Goal: Find specific fact: Find specific fact

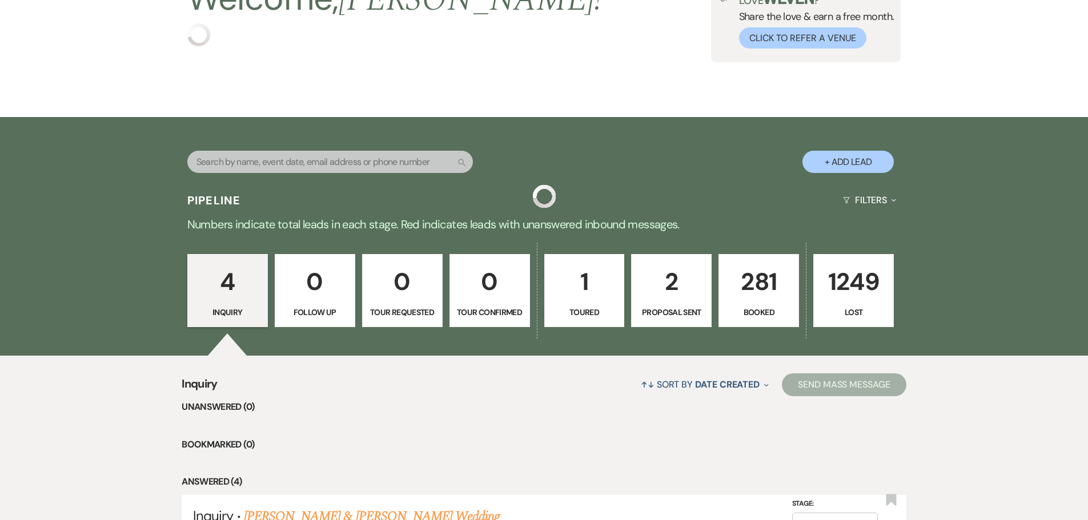
scroll to position [114, 0]
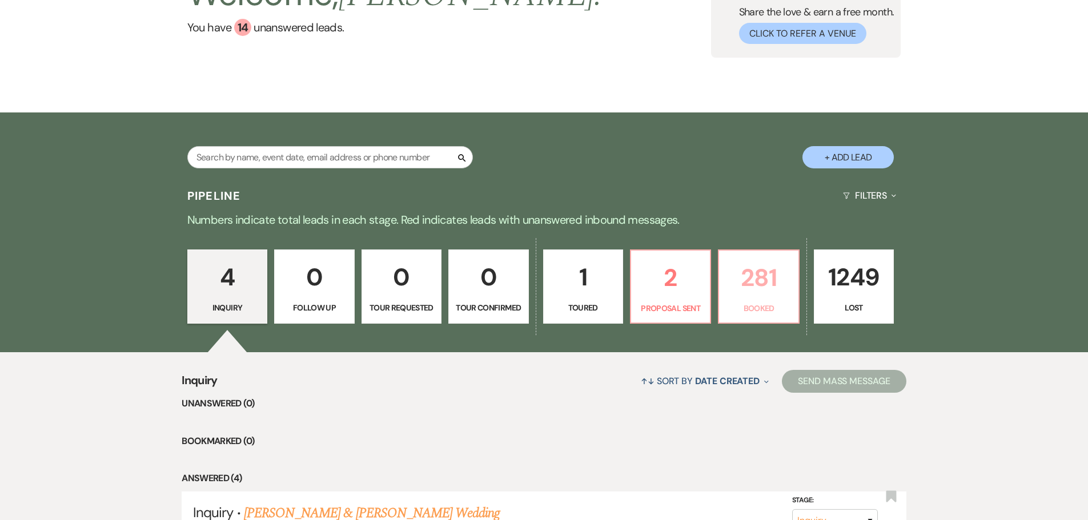
click at [756, 300] on link "281 Booked" at bounding box center [758, 286] width 81 height 74
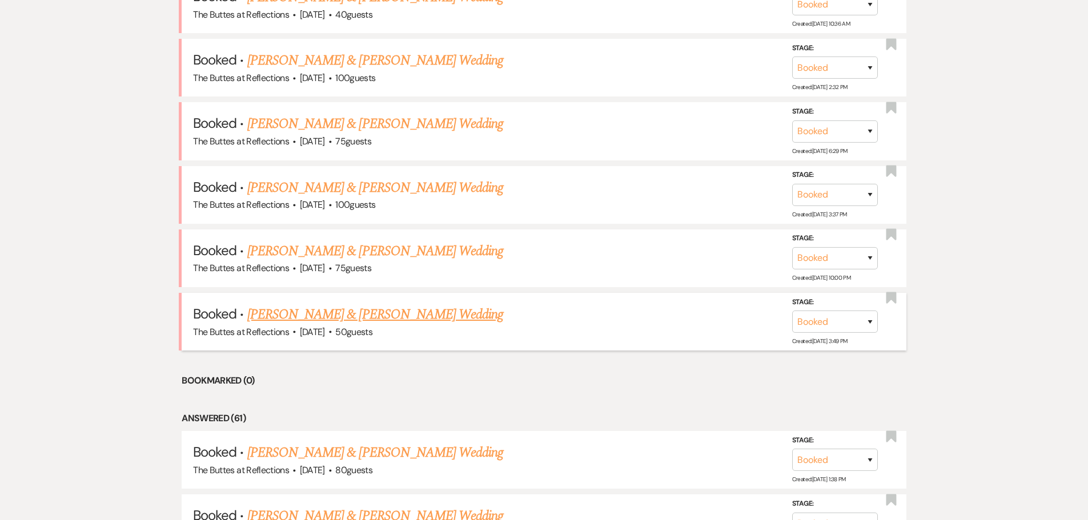
scroll to position [1001, 0]
click at [368, 248] on link "[PERSON_NAME] & [PERSON_NAME] Wedding" at bounding box center [375, 250] width 256 height 21
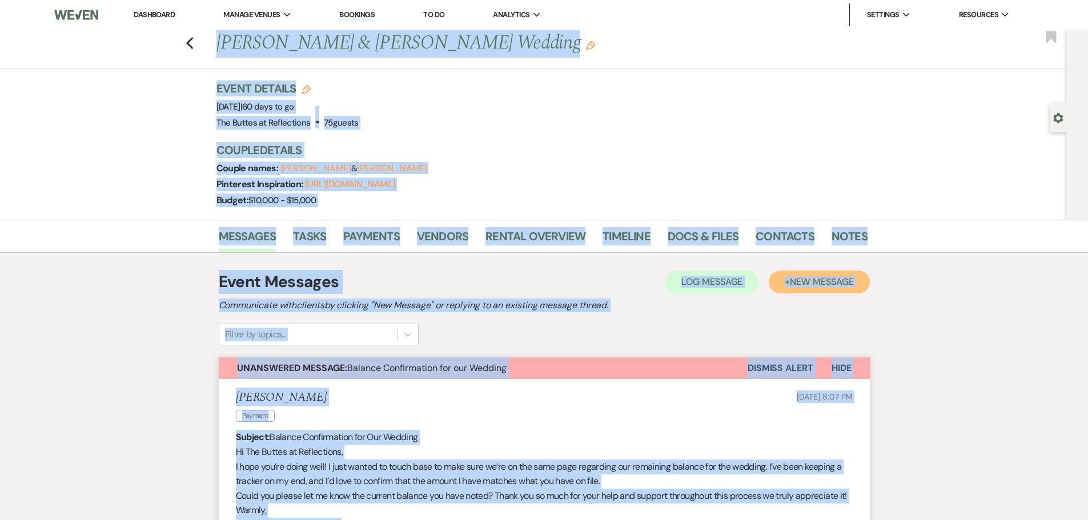
click at [800, 281] on span "New Message" at bounding box center [821, 282] width 63 height 12
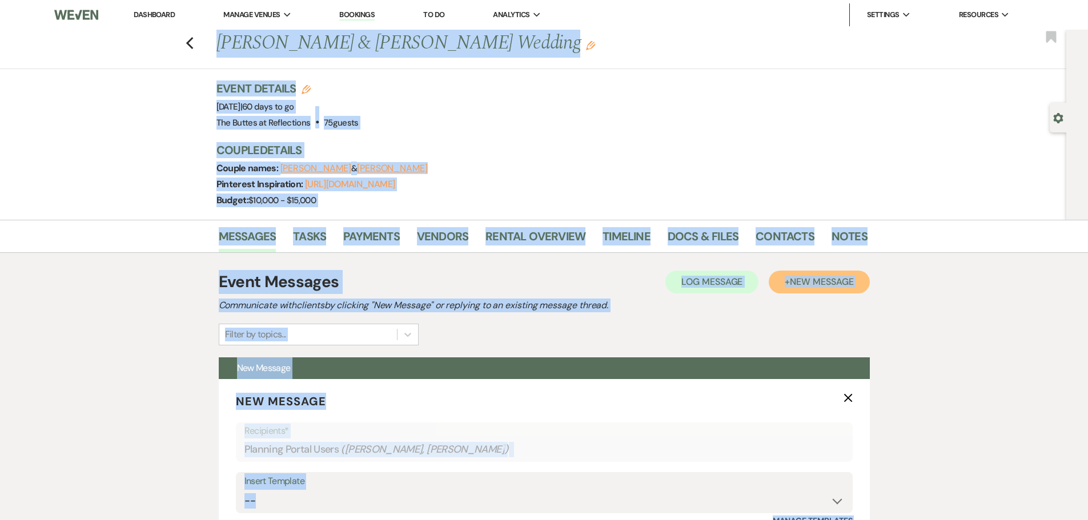
click at [808, 282] on span "New Message" at bounding box center [821, 282] width 63 height 12
click at [193, 45] on use "button" at bounding box center [189, 43] width 7 height 13
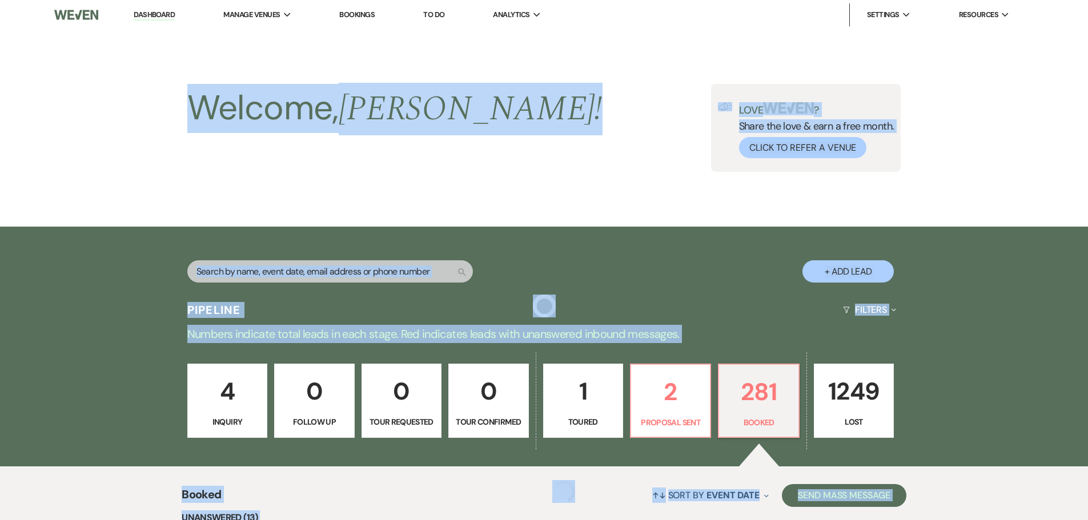
scroll to position [1001, 0]
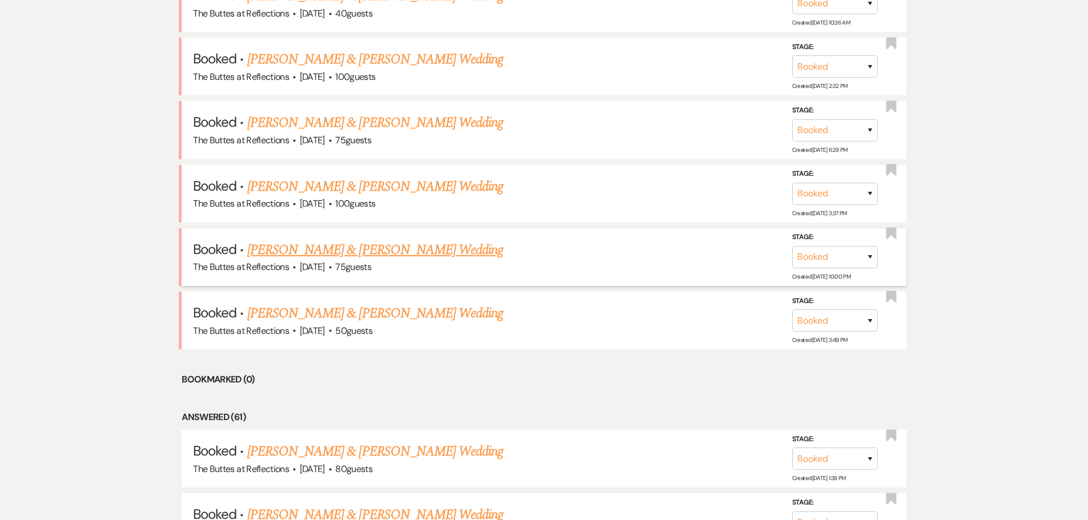
click at [327, 245] on link "[PERSON_NAME] & [PERSON_NAME] Wedding" at bounding box center [375, 250] width 256 height 21
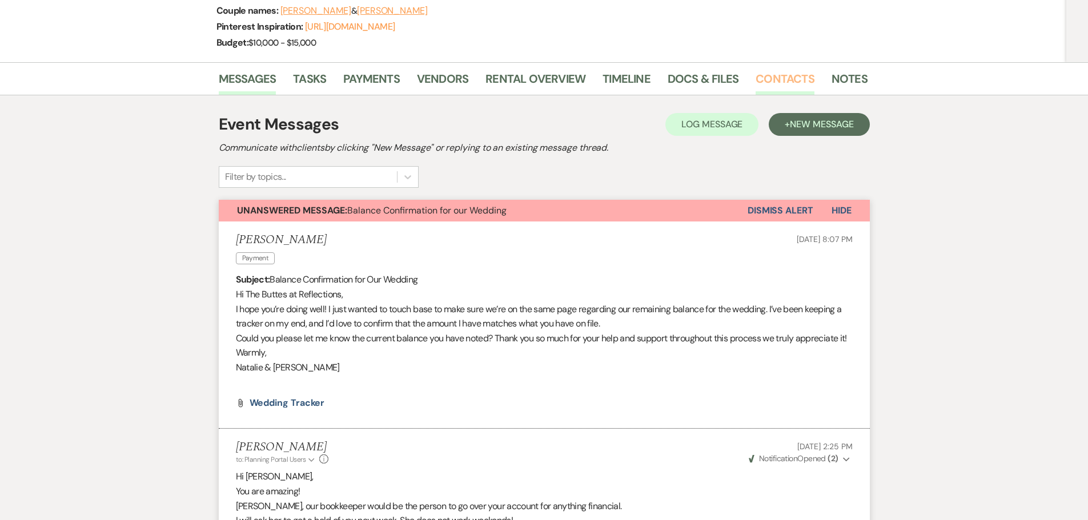
scroll to position [144, 0]
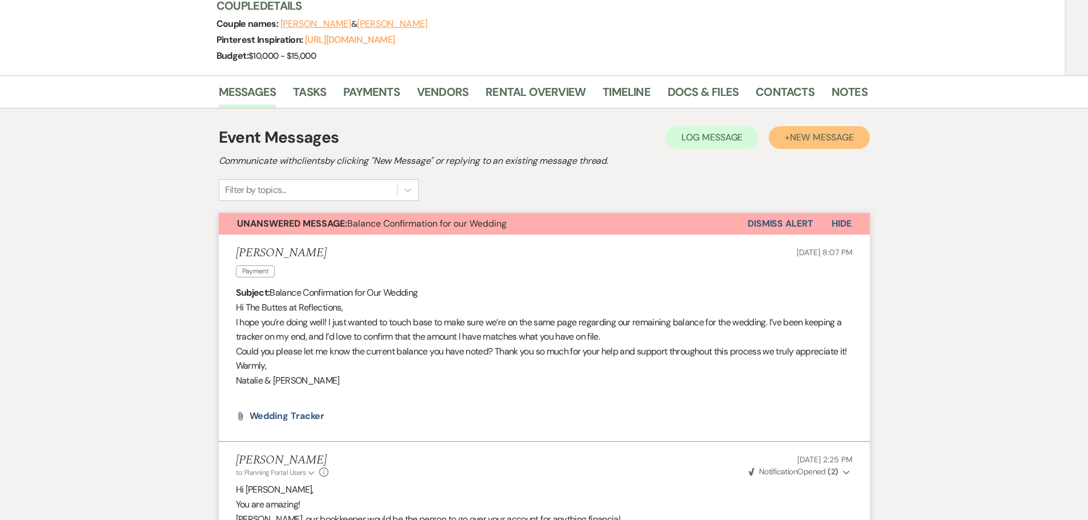
click at [812, 134] on span "New Message" at bounding box center [821, 137] width 63 height 12
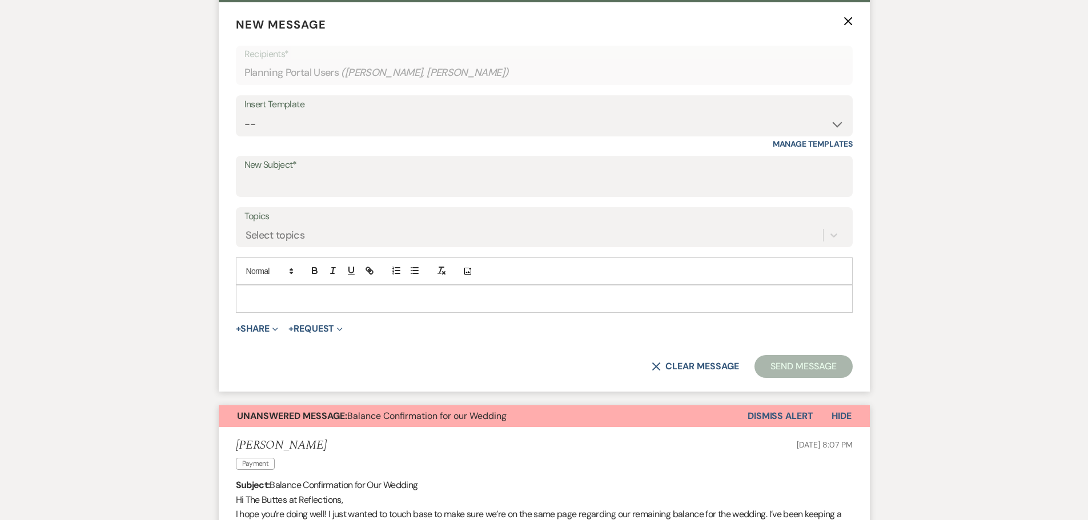
scroll to position [316, 0]
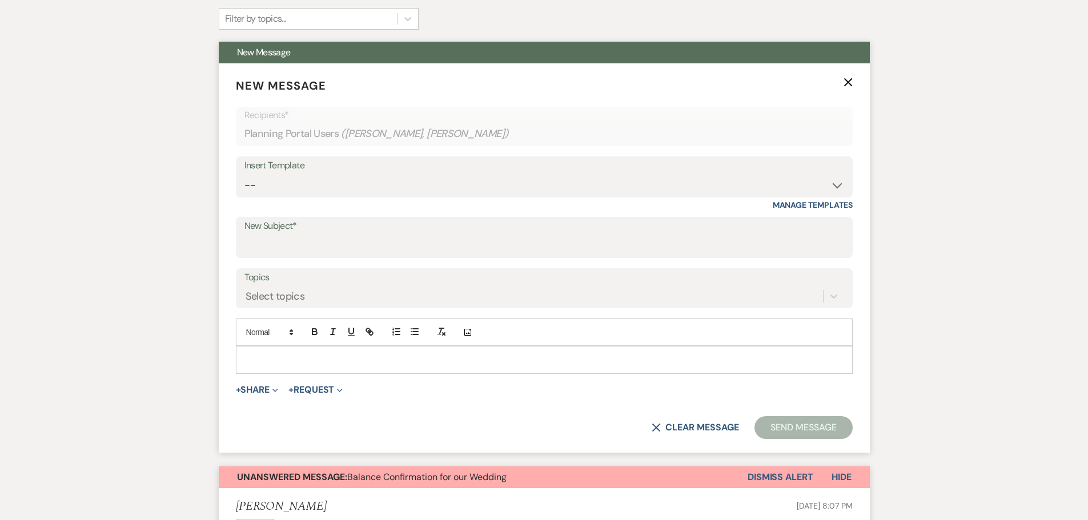
click at [263, 360] on p at bounding box center [544, 359] width 598 height 13
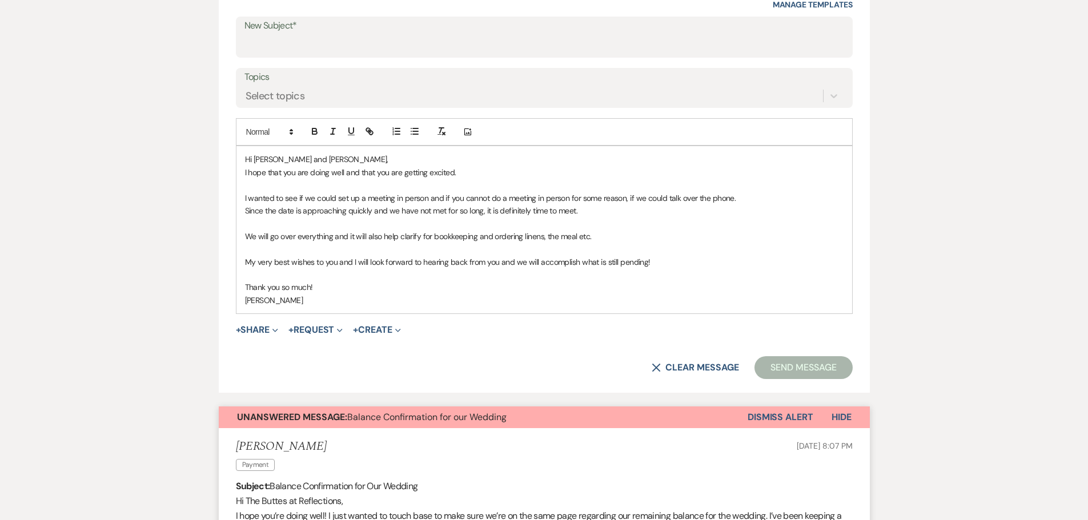
scroll to position [544, 0]
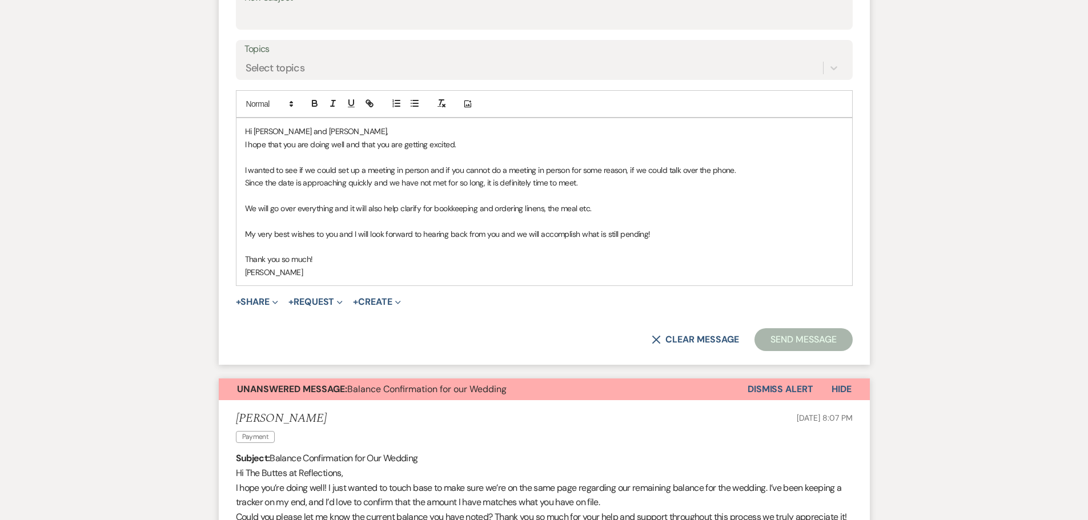
click at [796, 342] on button "Send Message" at bounding box center [803, 339] width 98 height 23
click at [784, 337] on button "Send Message" at bounding box center [803, 340] width 98 height 23
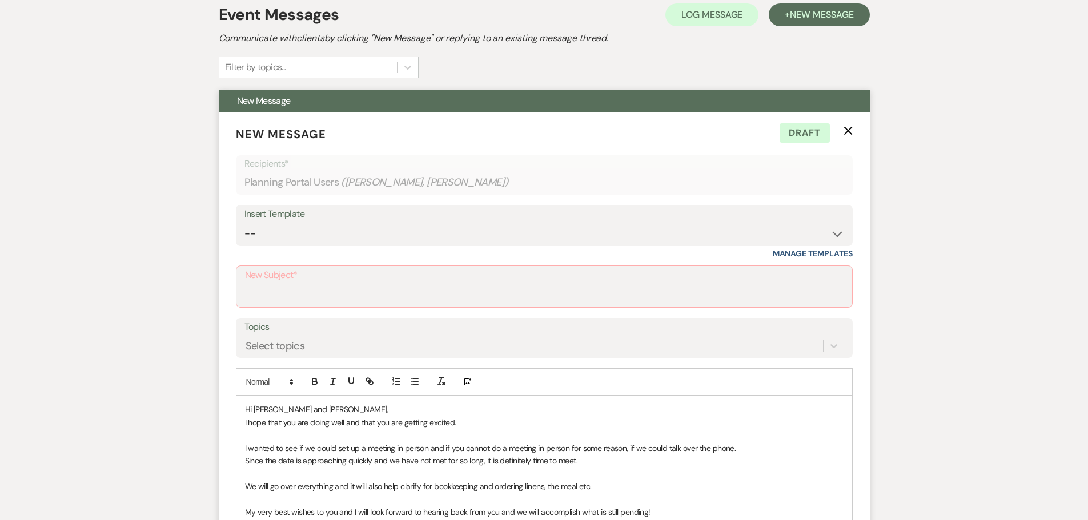
scroll to position [202, 0]
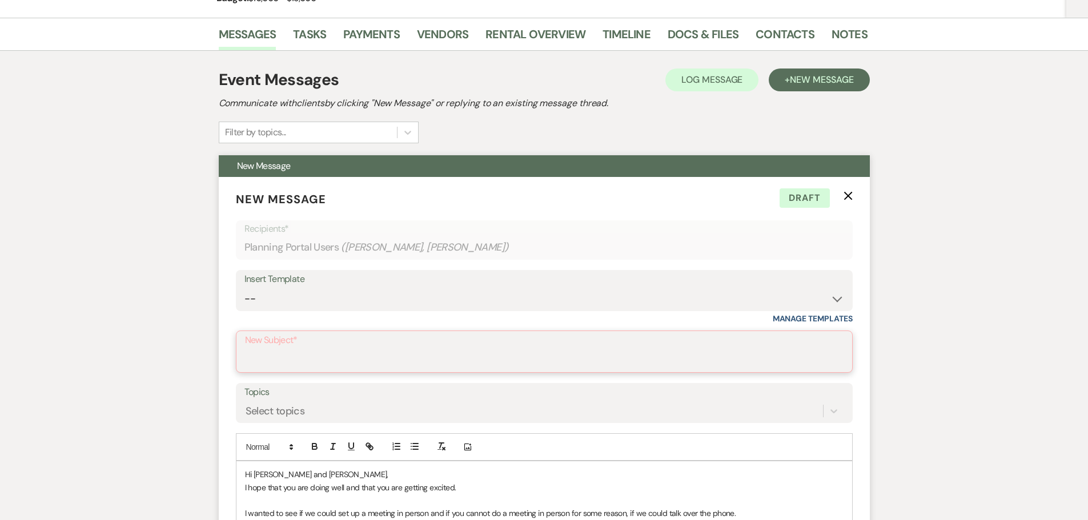
click at [255, 356] on input "New Subject*" at bounding box center [544, 360] width 598 height 22
type input "Setting Appointment"
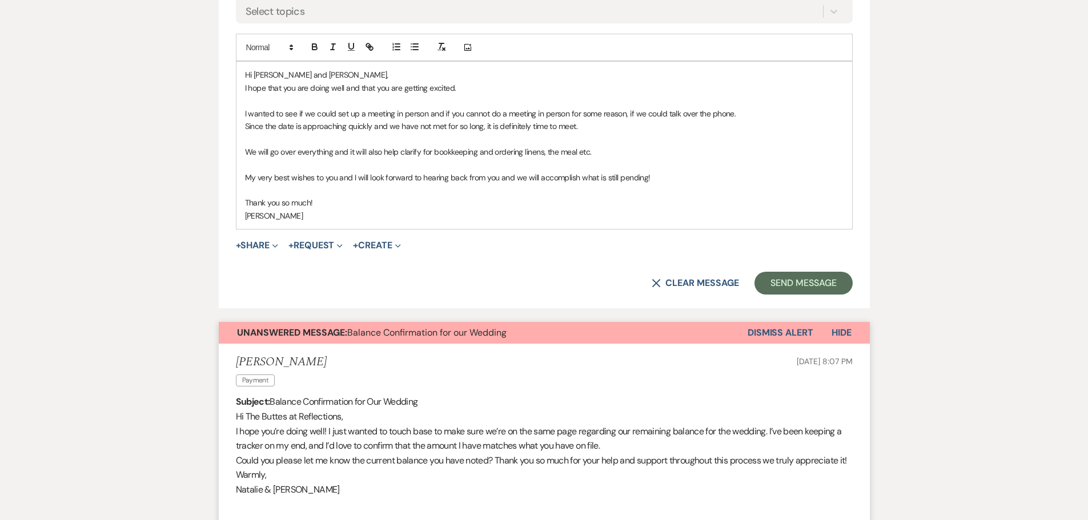
scroll to position [602, 0]
click at [797, 279] on button "Send Message" at bounding box center [803, 282] width 98 height 23
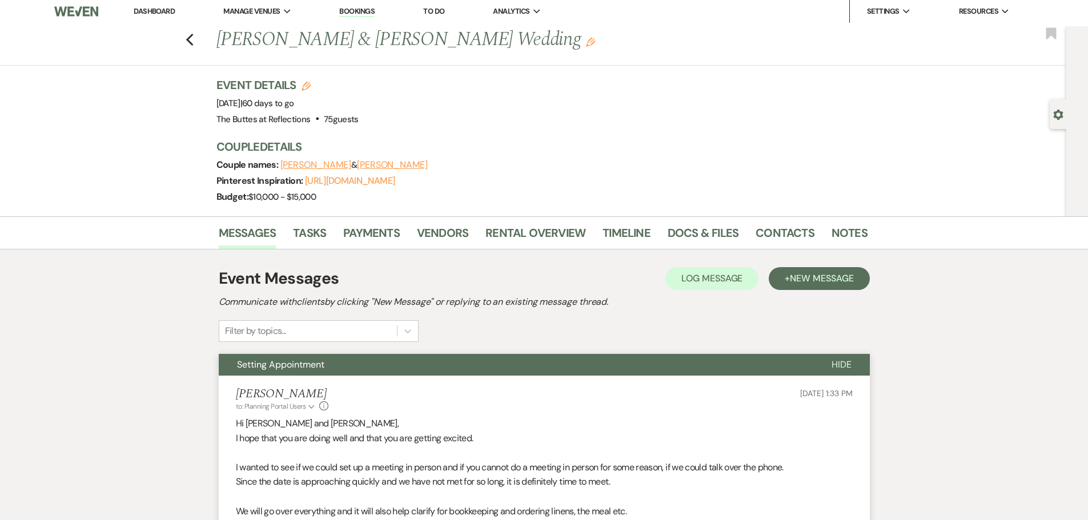
scroll to position [0, 0]
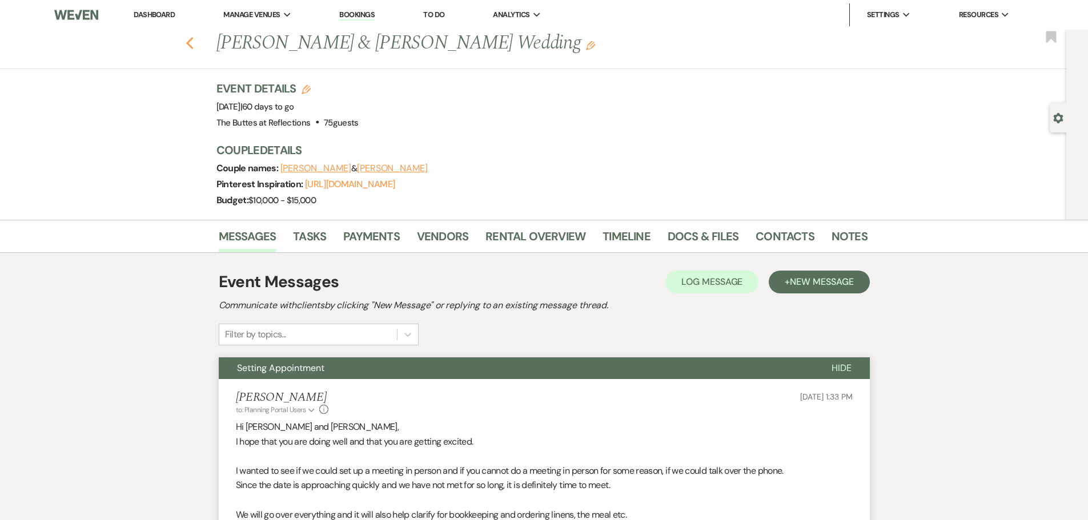
click at [193, 46] on use "button" at bounding box center [189, 43] width 7 height 13
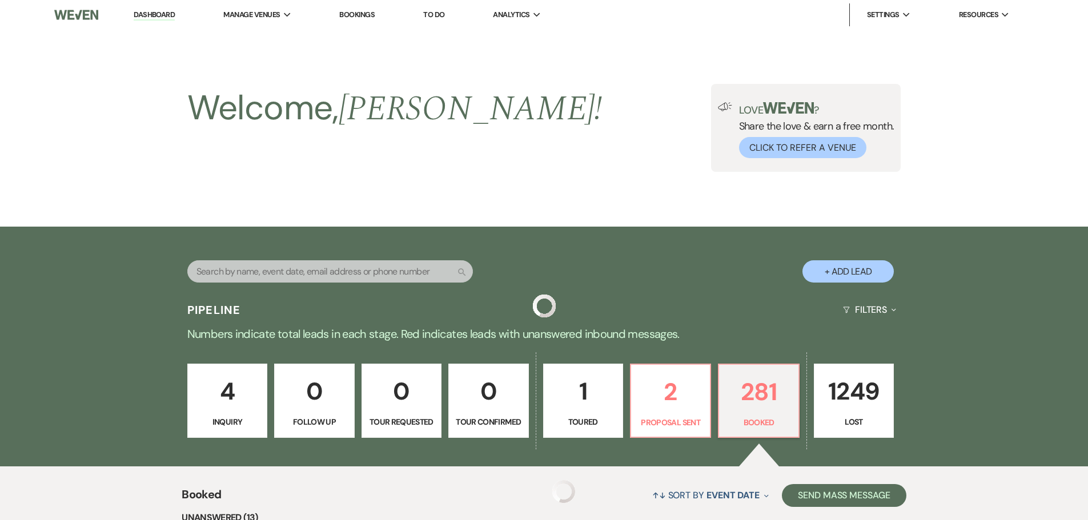
scroll to position [1001, 0]
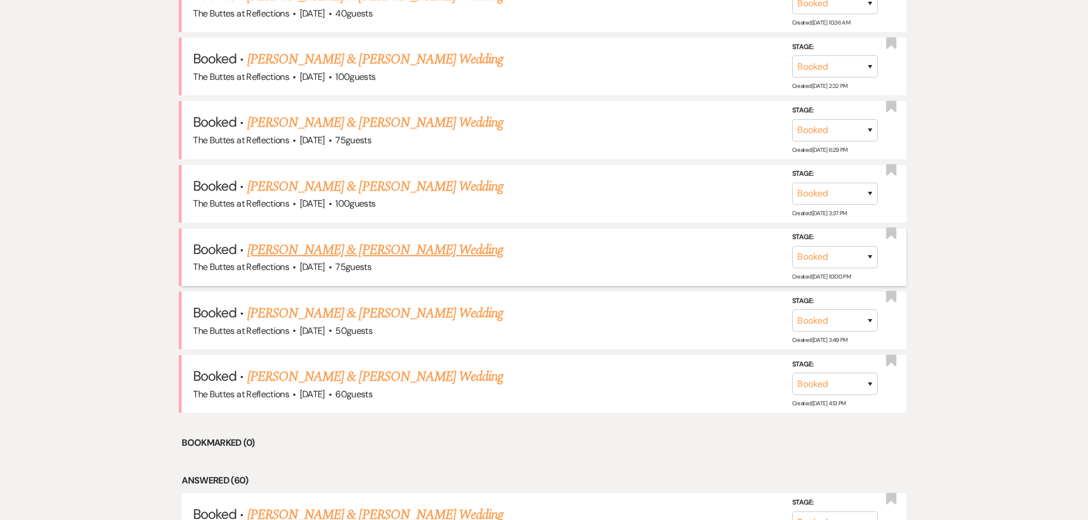
click at [327, 248] on link "[PERSON_NAME] & [PERSON_NAME] Wedding" at bounding box center [375, 250] width 256 height 21
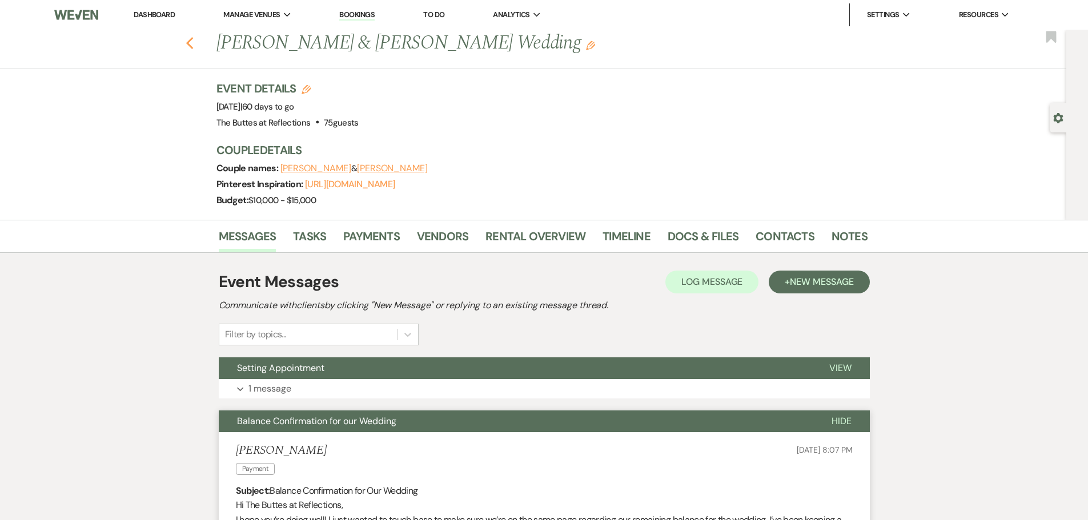
click at [194, 42] on icon "Previous" at bounding box center [190, 44] width 9 height 14
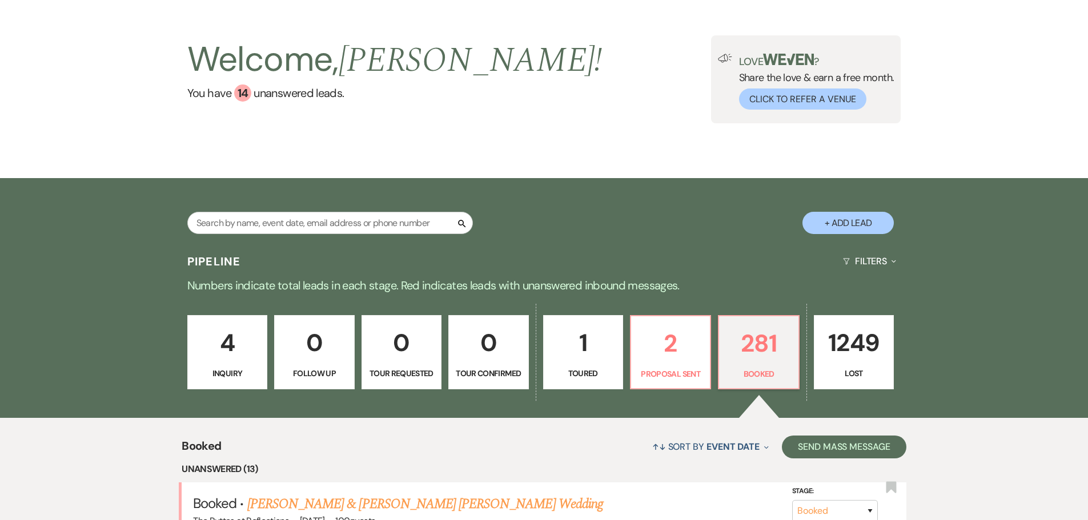
scroll to position [30, 0]
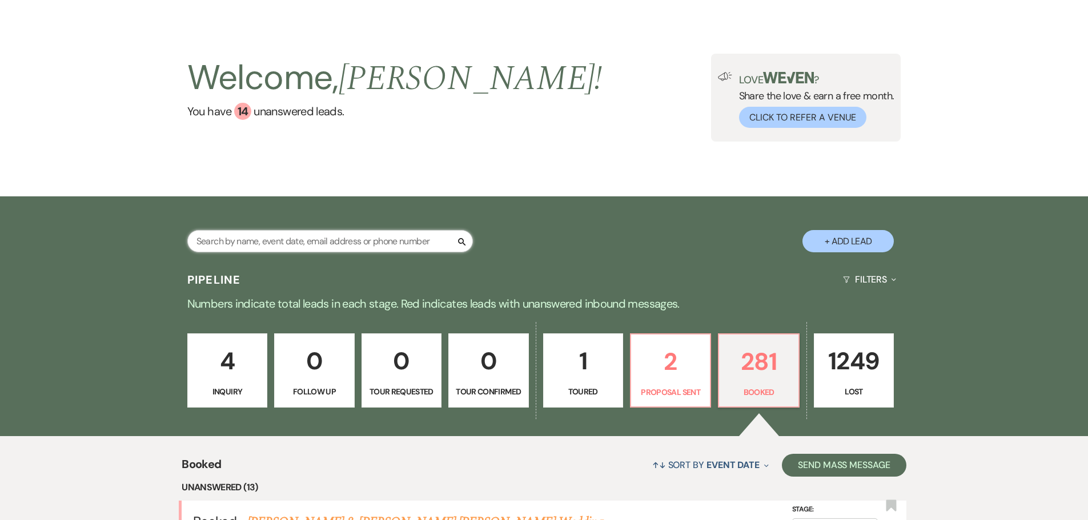
click at [236, 236] on input "text" at bounding box center [329, 241] width 285 height 22
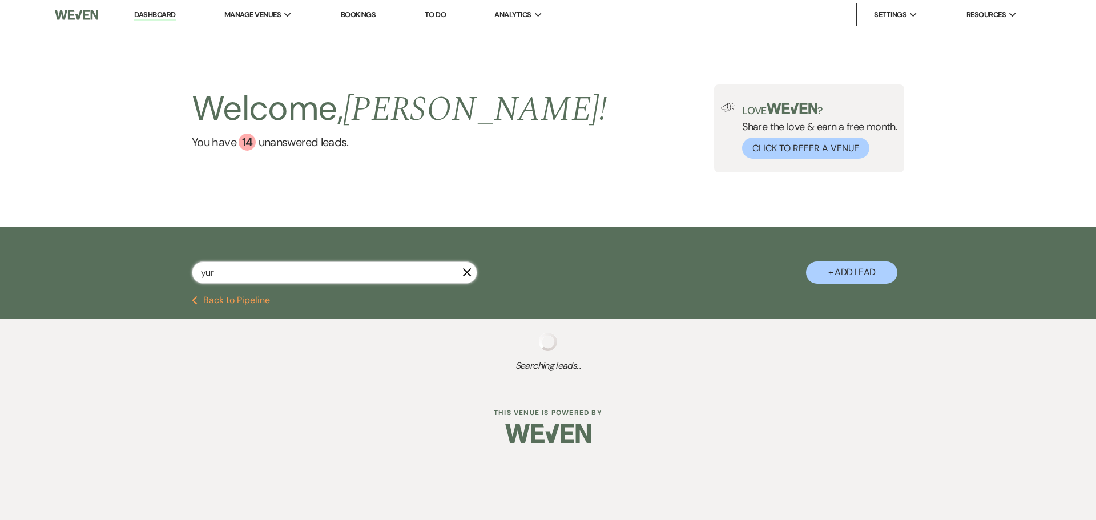
type input "yuro"
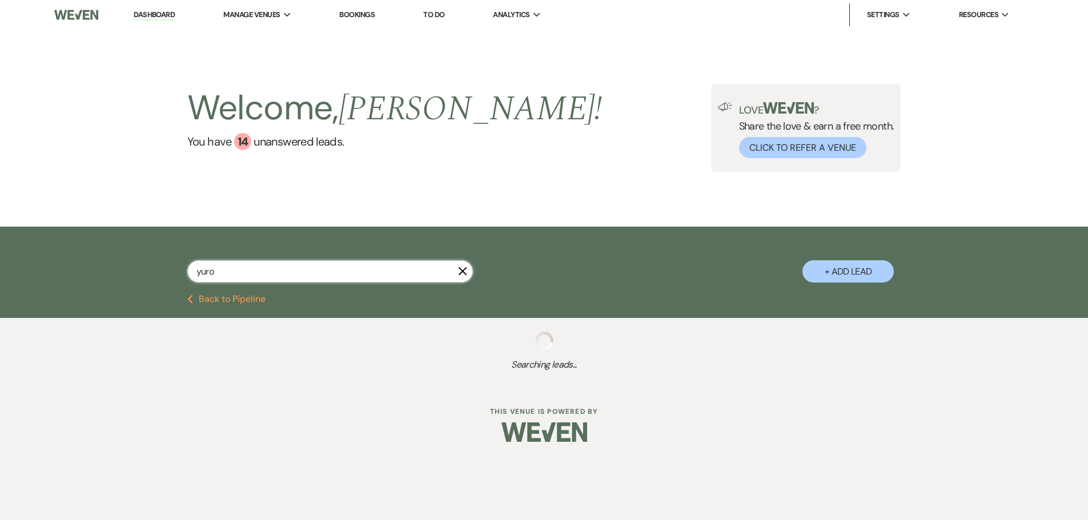
select select "8"
select select "3"
select select "8"
select select "5"
select select "8"
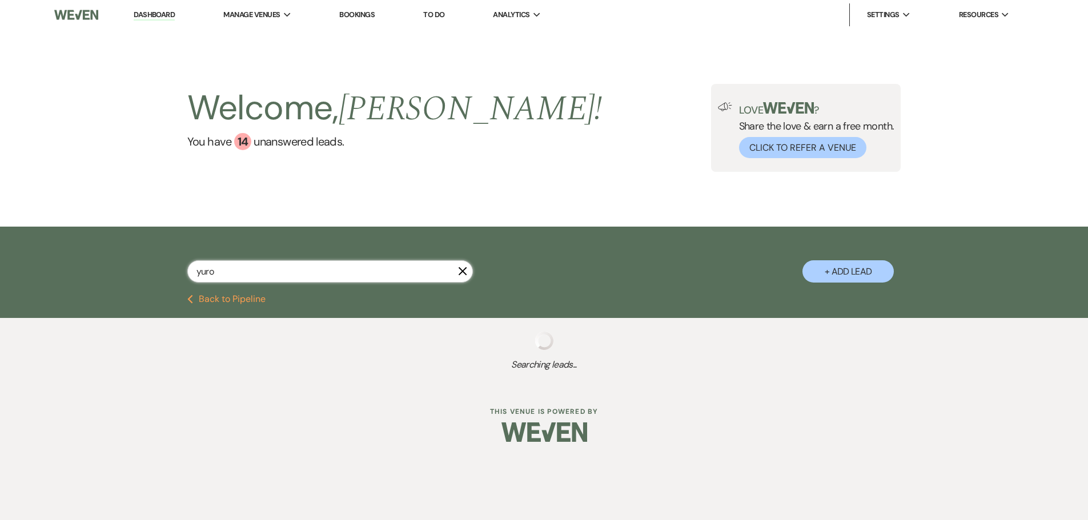
select select "5"
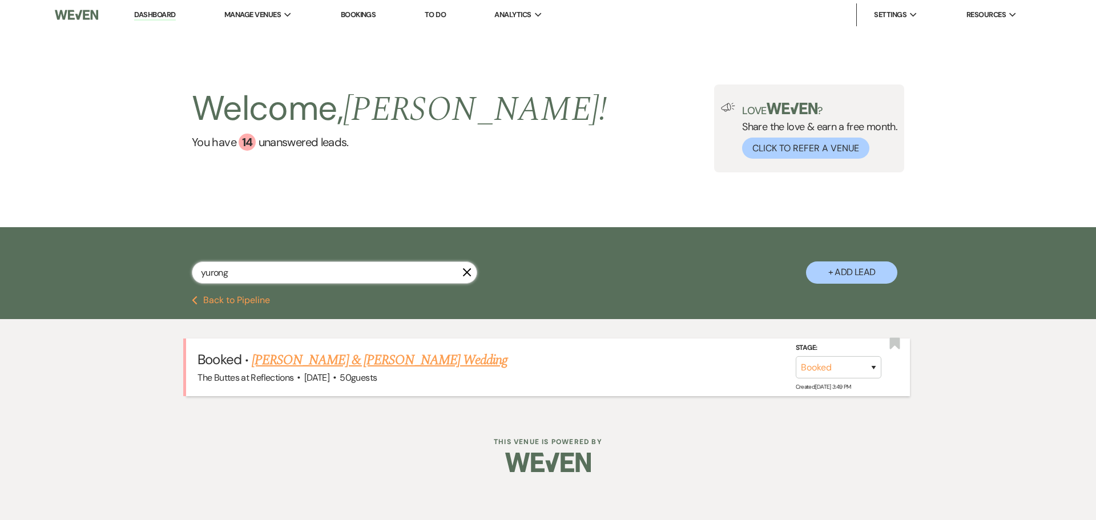
type input "yurong"
click at [351, 356] on link "[PERSON_NAME] & [PERSON_NAME] Wedding" at bounding box center [380, 360] width 256 height 21
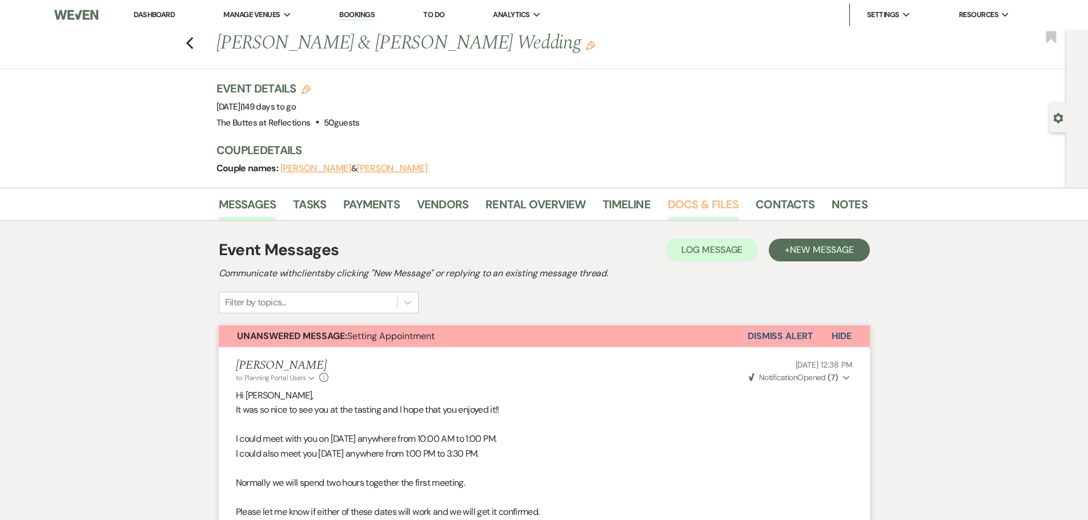
click at [689, 204] on link "Docs & Files" at bounding box center [702, 207] width 71 height 25
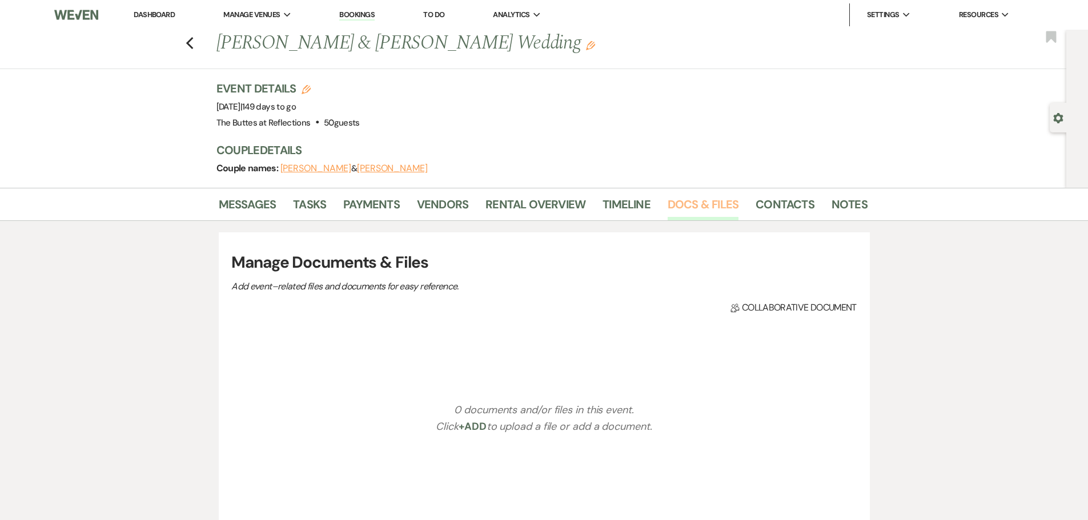
click at [688, 204] on link "Docs & Files" at bounding box center [702, 207] width 71 height 25
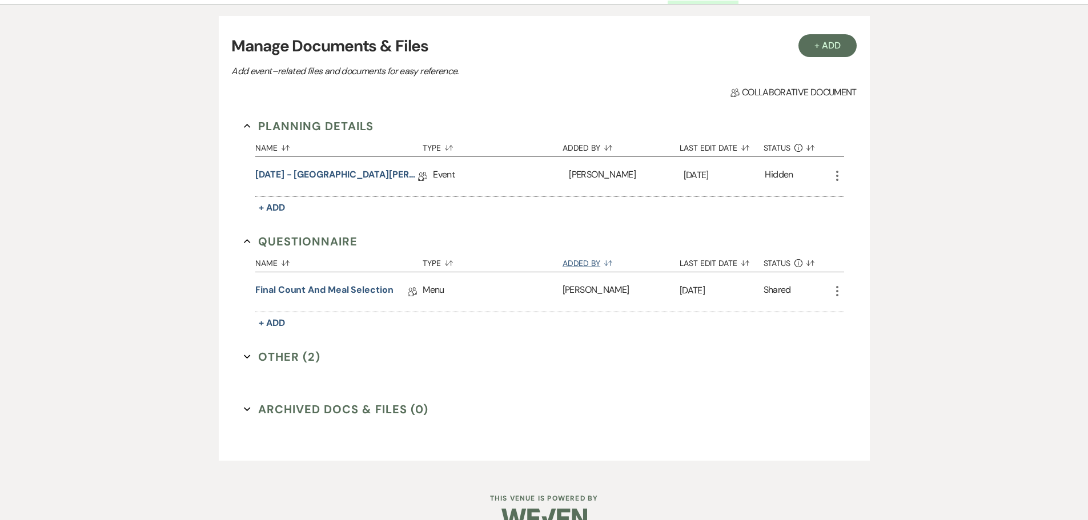
scroll to position [241, 0]
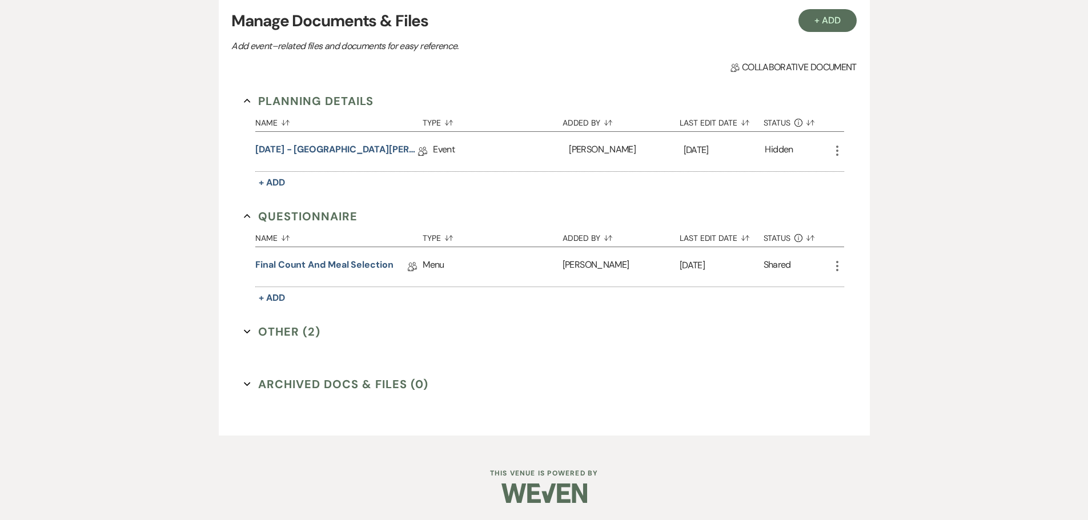
click at [834, 148] on icon "More" at bounding box center [837, 151] width 14 height 14
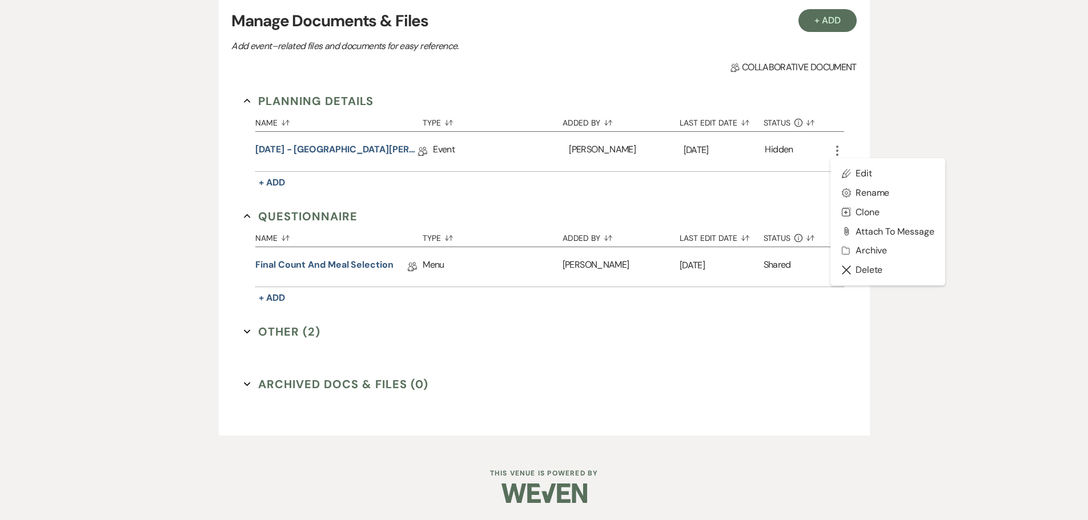
click at [801, 152] on div "Hidden" at bounding box center [796, 151] width 65 height 39
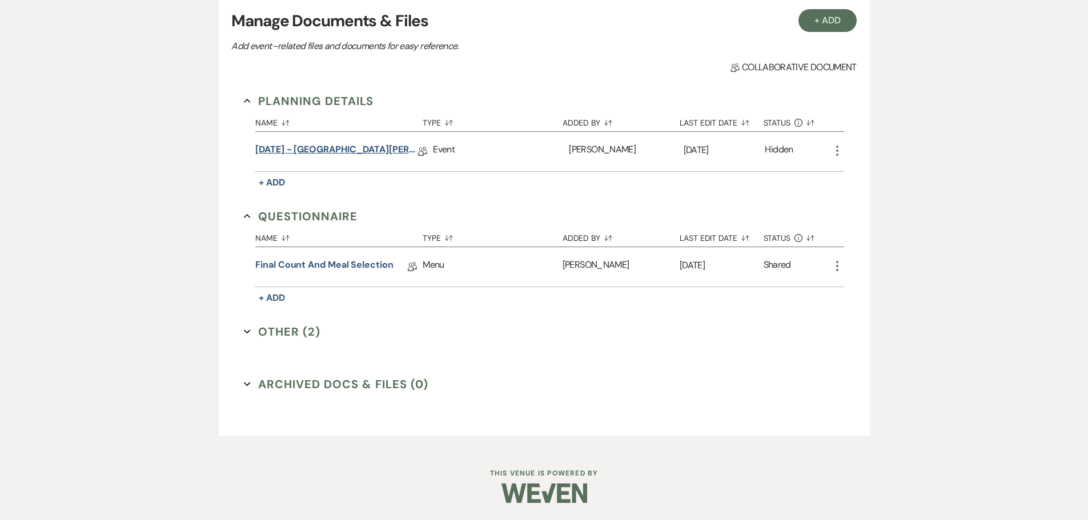
click at [307, 149] on link "[DATE] - [GEOGRAPHIC_DATA][PERSON_NAME] ([DATE] Succulent WITH BAR Wedding Deta…" at bounding box center [336, 152] width 163 height 18
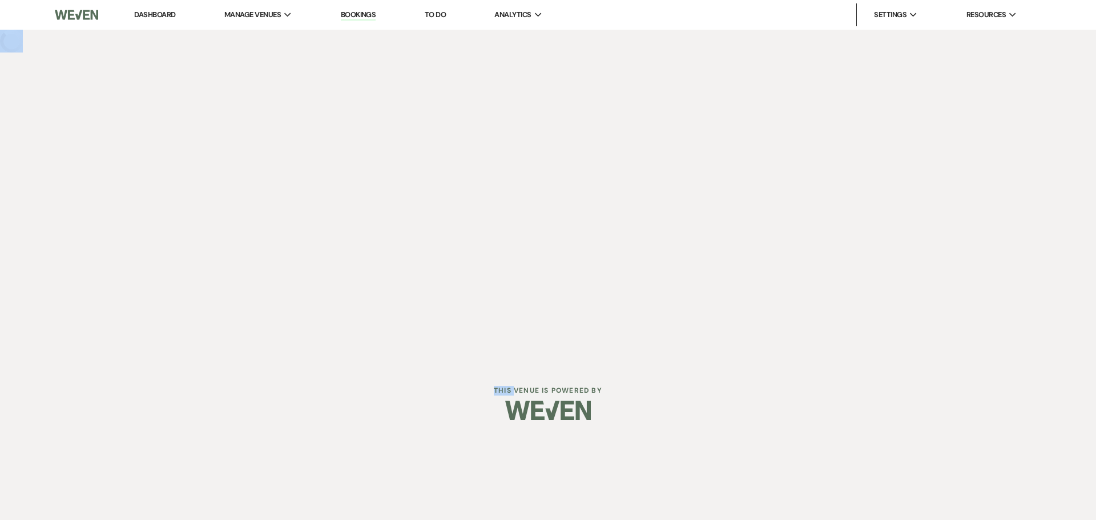
click at [307, 149] on div "Dashboard Manage Venues Expand The Buttes at Reflections Bookings To Do Analyti…" at bounding box center [548, 182] width 1096 height 364
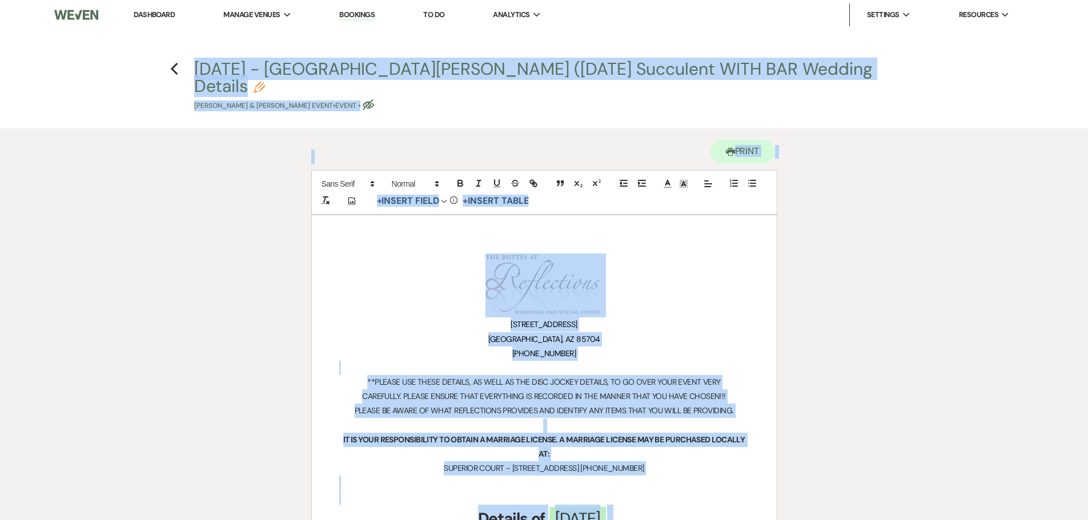
click at [660, 281] on h1 "﻿ ﻿" at bounding box center [544, 285] width 410 height 64
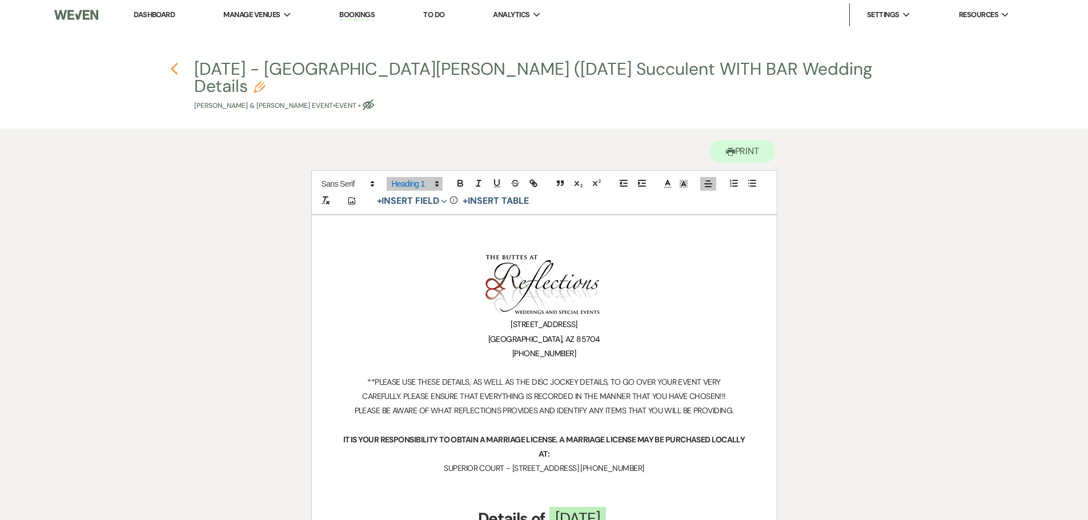
click at [175, 68] on icon "Previous" at bounding box center [174, 69] width 9 height 14
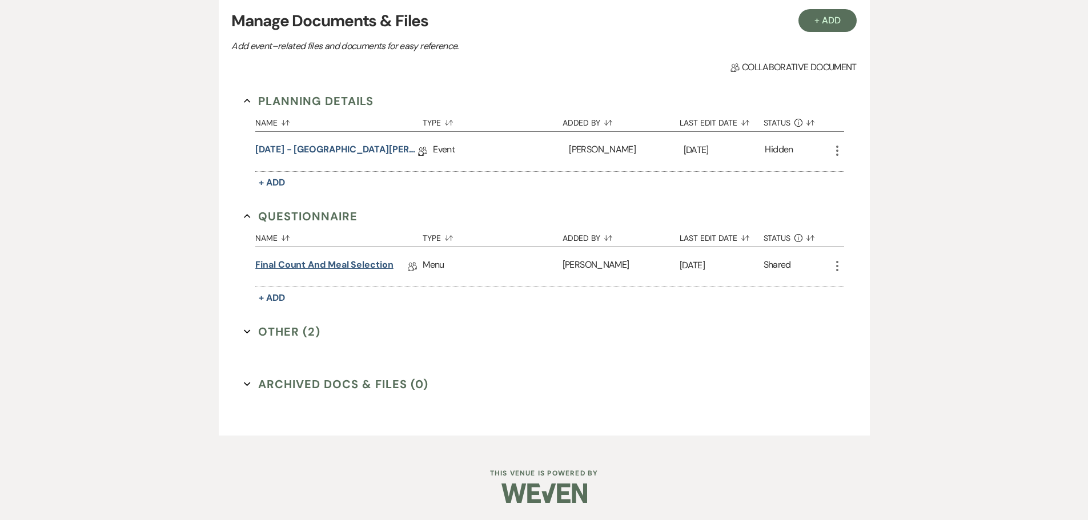
click at [322, 261] on link "Final Count and Meal Selection" at bounding box center [324, 267] width 138 height 18
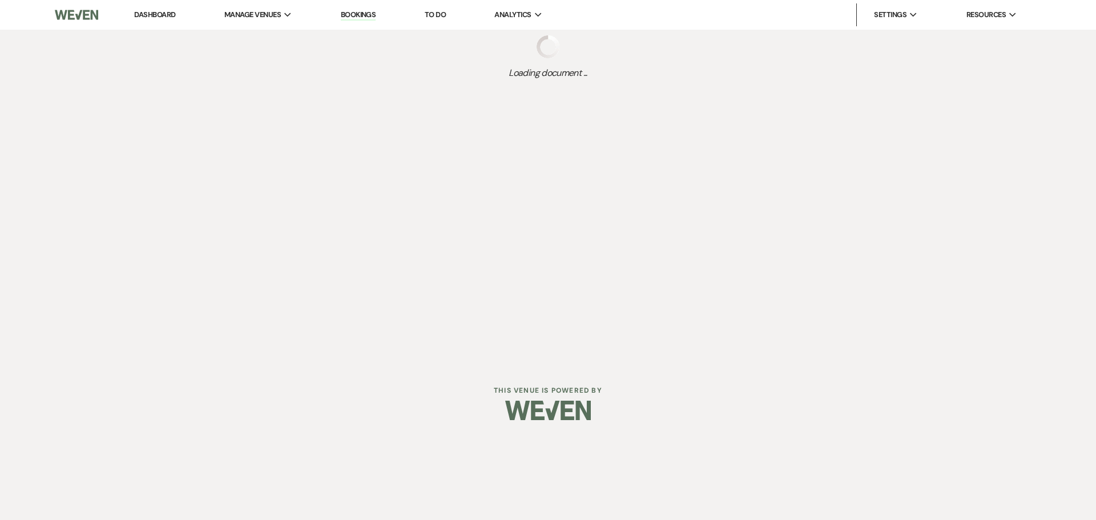
click at [322, 261] on div "Dashboard Manage Venues Expand The Buttes at Reflections Bookings To Do Analyti…" at bounding box center [548, 182] width 1096 height 364
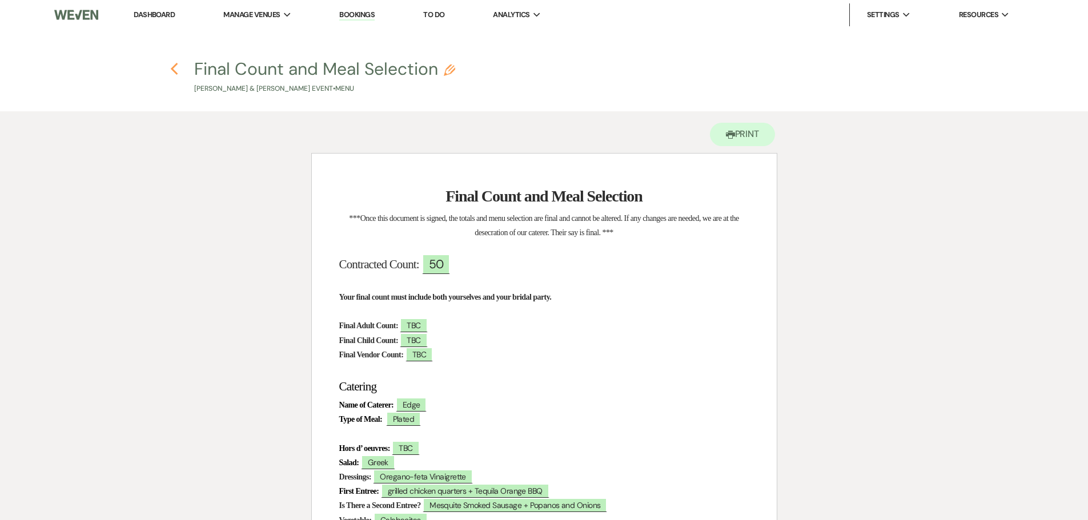
click at [174, 67] on use "button" at bounding box center [174, 69] width 7 height 13
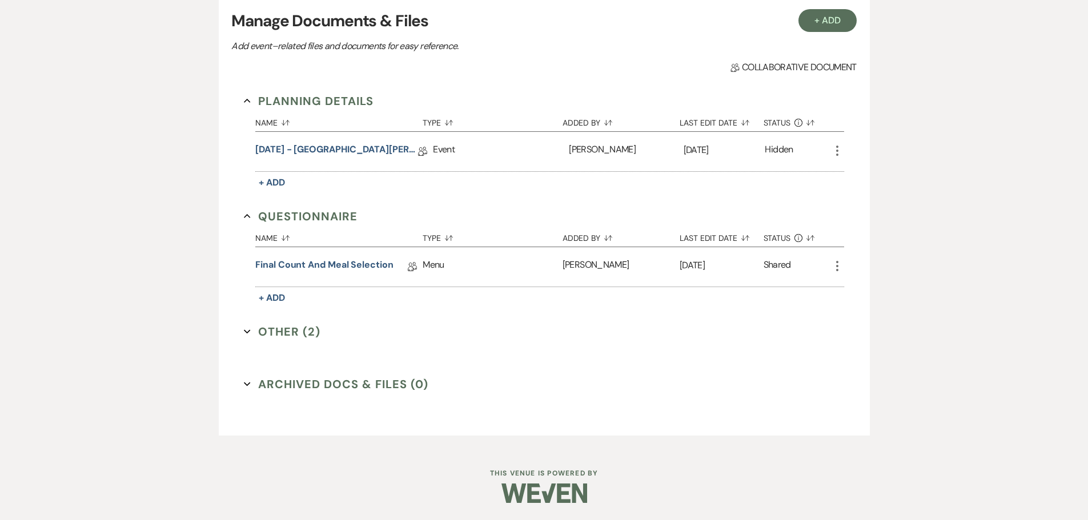
click at [304, 332] on button "Other (2) Expand" at bounding box center [282, 331] width 77 height 17
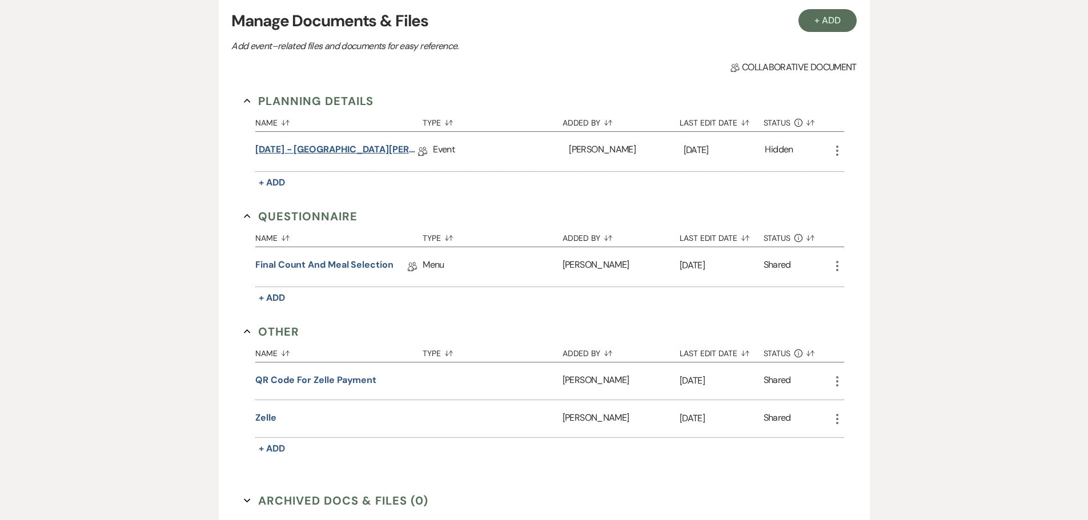
click at [319, 149] on link "[DATE] - [GEOGRAPHIC_DATA][PERSON_NAME] ([DATE] Succulent WITH BAR Wedding Deta…" at bounding box center [336, 152] width 163 height 18
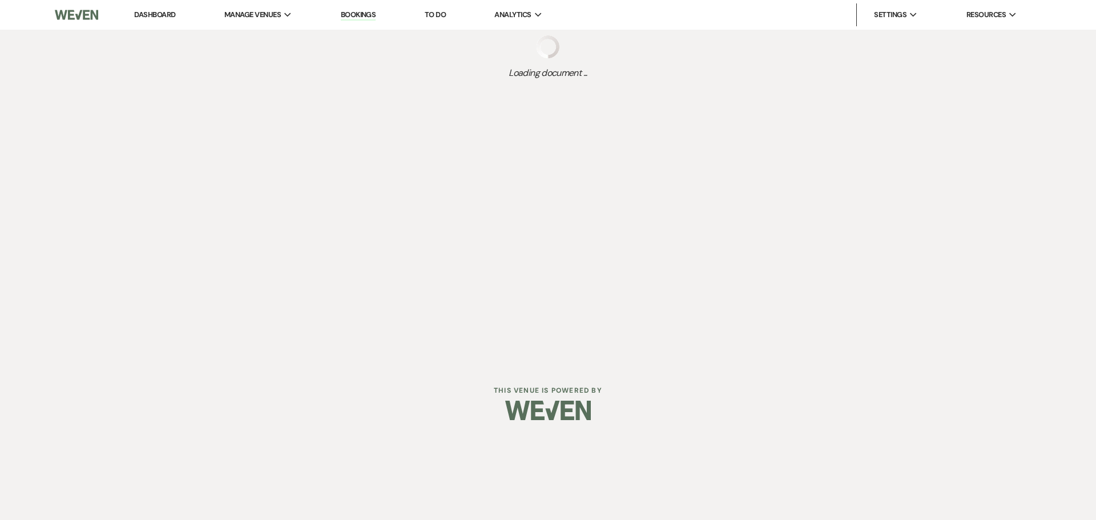
click at [320, 148] on div "Dashboard Manage Venues Expand The Buttes at Reflections Bookings To Do Analyti…" at bounding box center [548, 182] width 1096 height 364
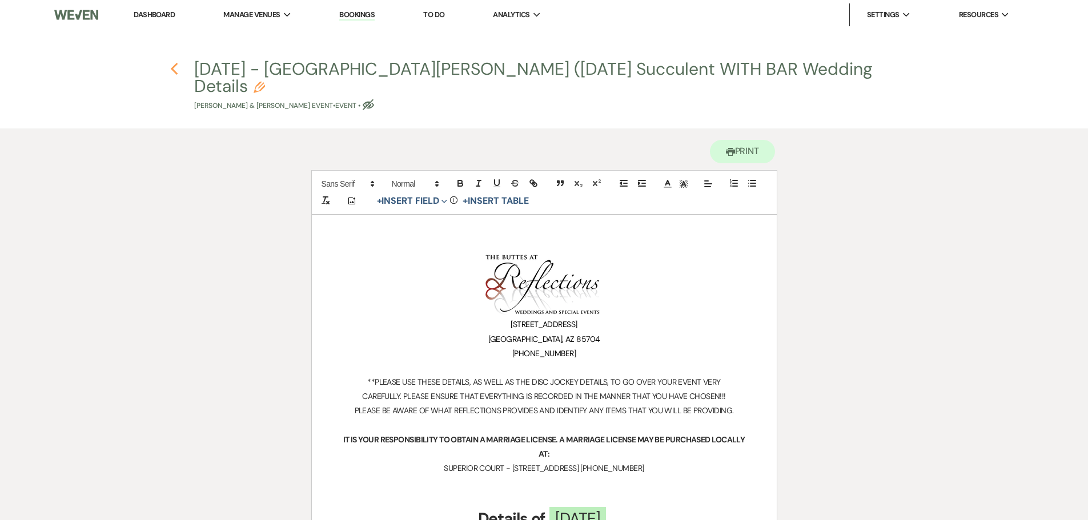
click at [175, 66] on use "button" at bounding box center [174, 69] width 7 height 13
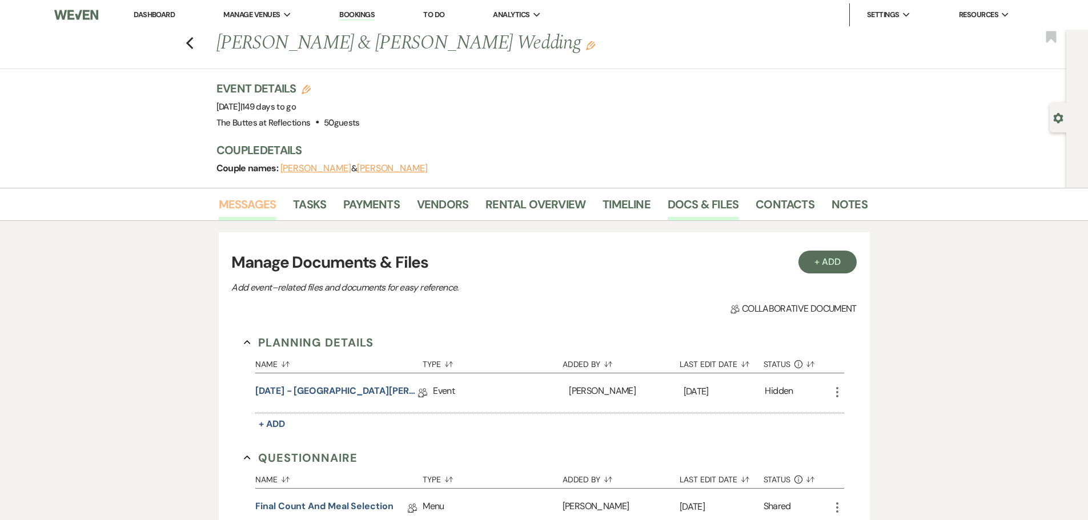
click at [243, 203] on link "Messages" at bounding box center [248, 207] width 58 height 25
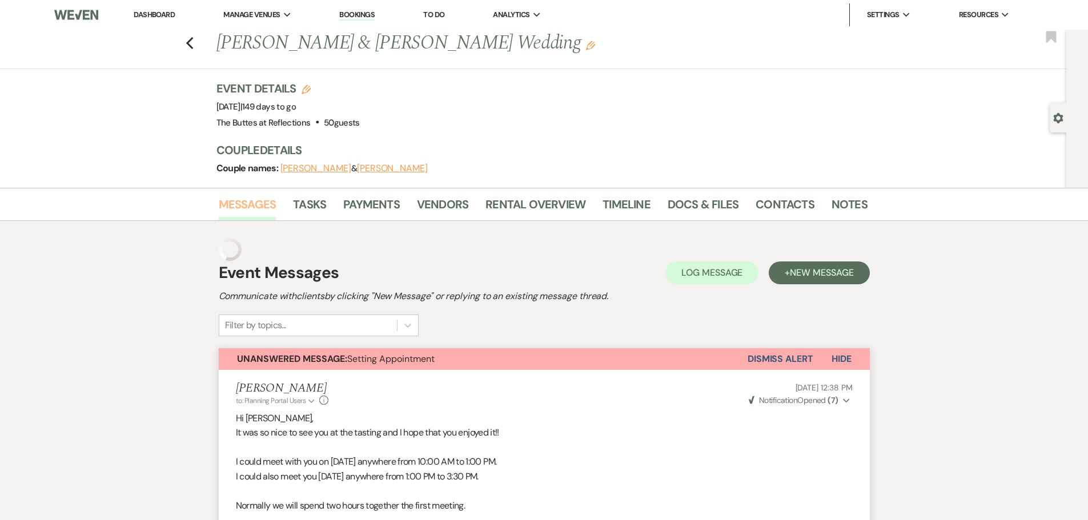
click at [243, 203] on link "Messages" at bounding box center [248, 207] width 58 height 25
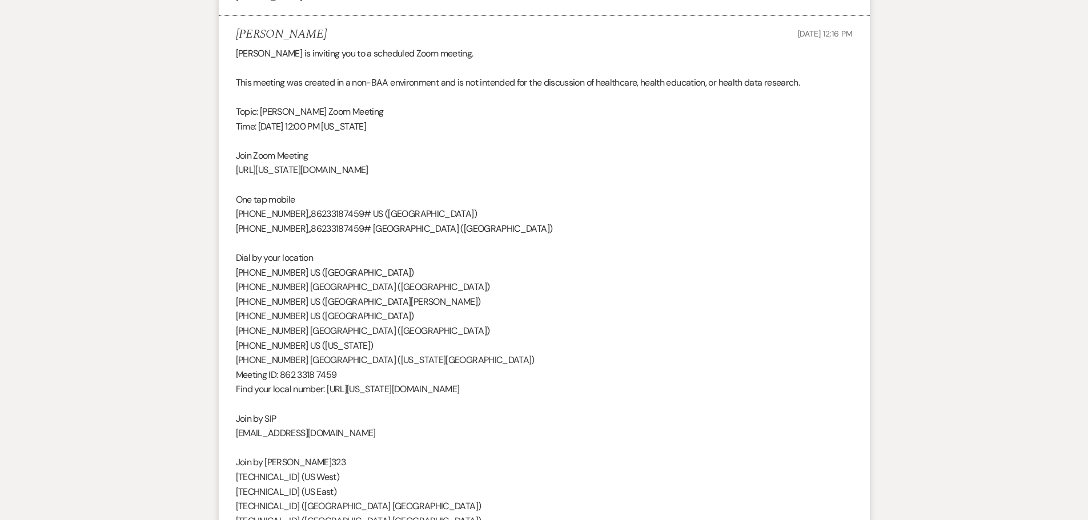
scroll to position [2055, 0]
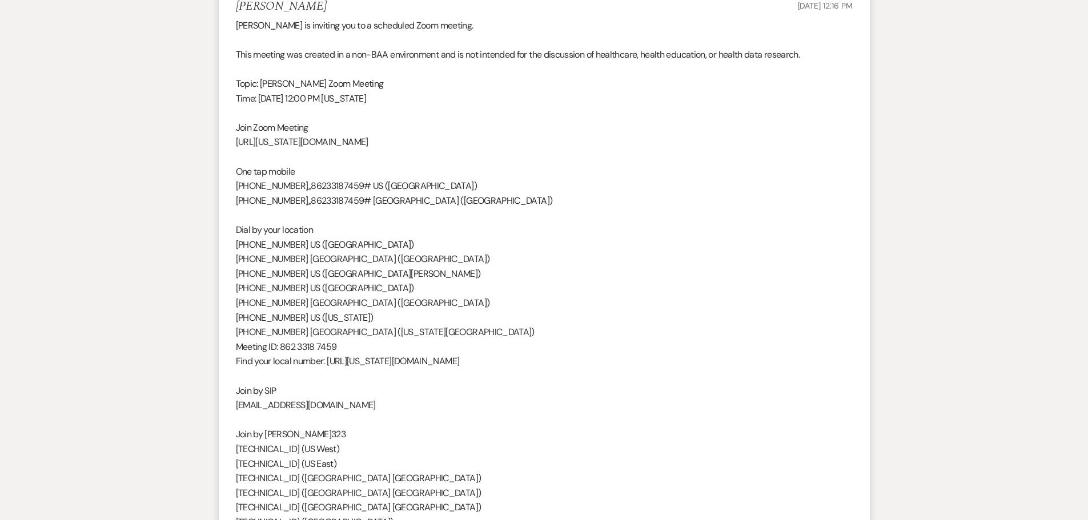
scroll to position [2112, 0]
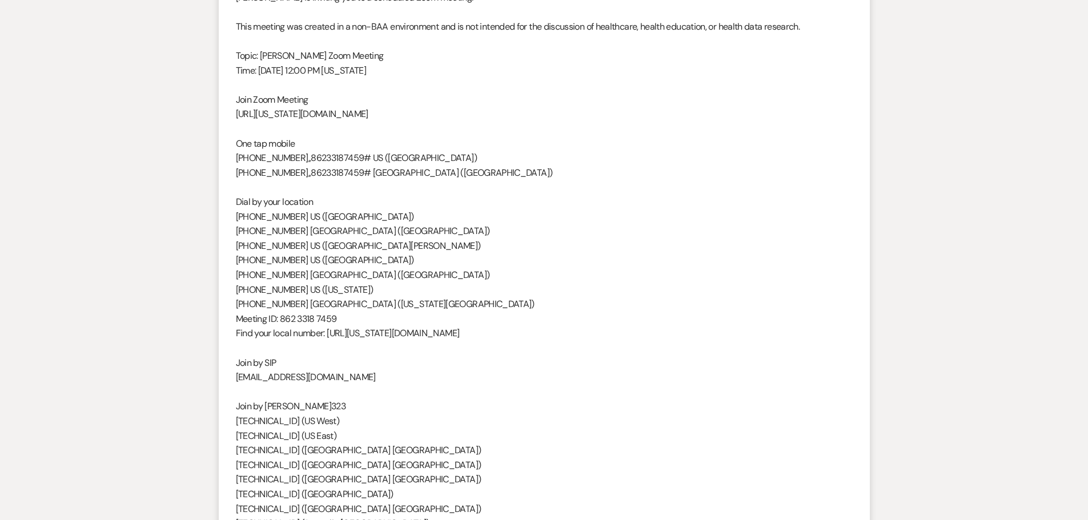
drag, startPoint x: 388, startPoint y: 111, endPoint x: 308, endPoint y: 126, distance: 80.8
click at [248, 110] on p "[URL][US_STATE][DOMAIN_NAME]" at bounding box center [544, 114] width 617 height 15
drag, startPoint x: 440, startPoint y: 119, endPoint x: 413, endPoint y: 126, distance: 27.7
click at [439, 118] on p "[URL][US_STATE][DOMAIN_NAME]" at bounding box center [544, 114] width 617 height 15
click at [411, 129] on p at bounding box center [544, 129] width 617 height 15
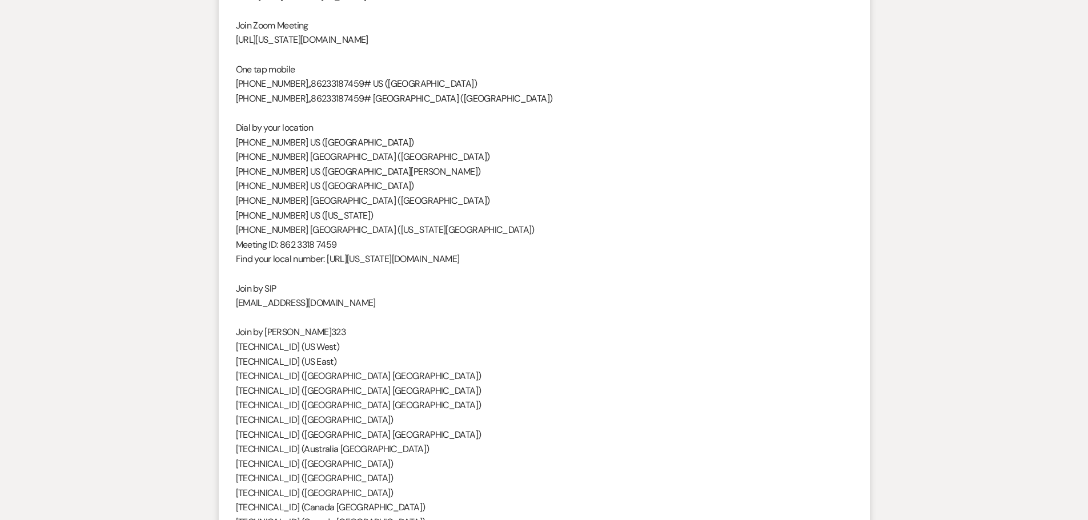
scroll to position [2170, 0]
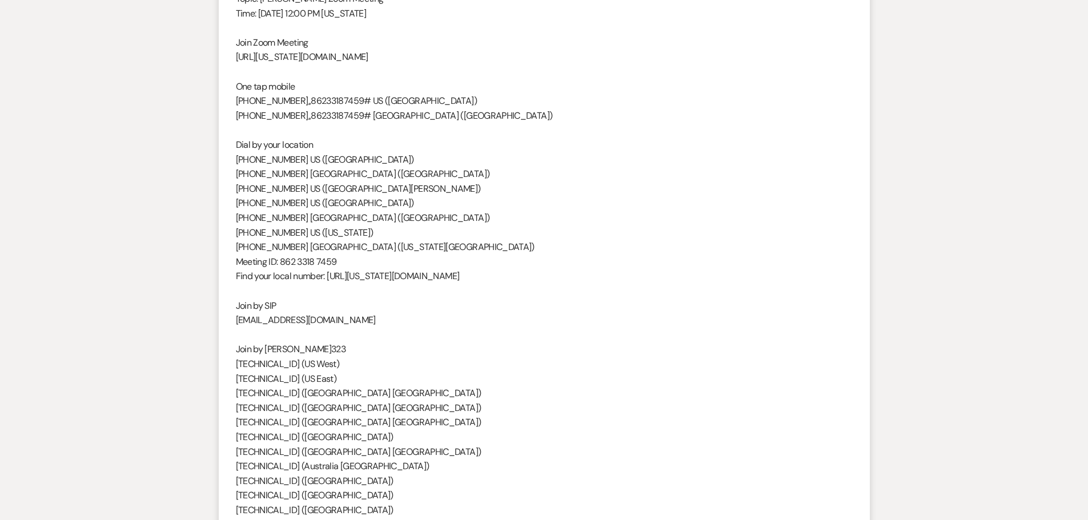
click at [387, 57] on p "[URL][US_STATE][DOMAIN_NAME]" at bounding box center [544, 57] width 617 height 15
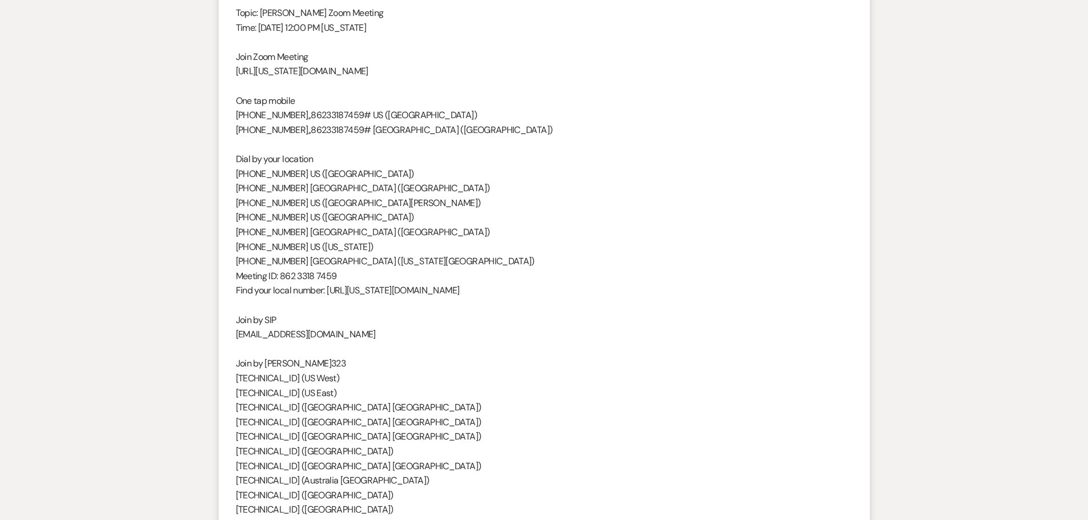
scroll to position [2112, 0]
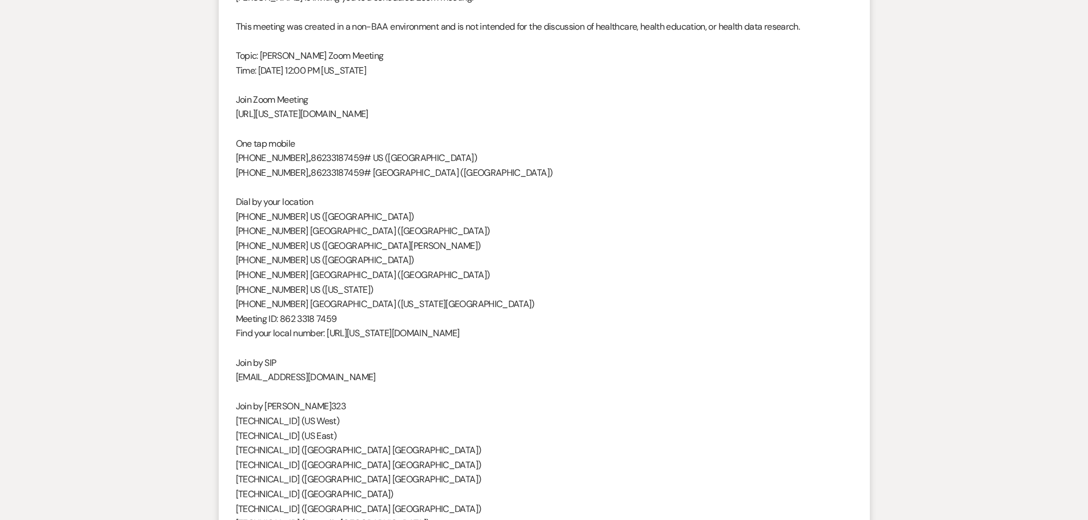
drag, startPoint x: 389, startPoint y: 111, endPoint x: 226, endPoint y: 112, distance: 163.3
click at [226, 112] on li "[PERSON_NAME] [DATE] 12:16 PM [PERSON_NAME] is inviting you to a scheduled Zoom…" at bounding box center [544, 317] width 651 height 714
copy p "[URL][US_STATE][DOMAIN_NAME]"
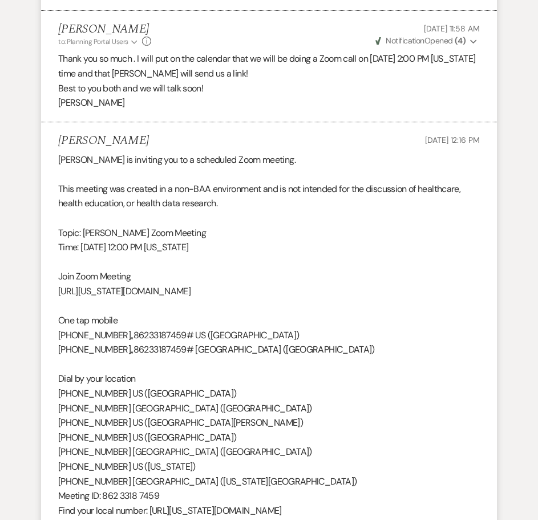
scroll to position [2312, 0]
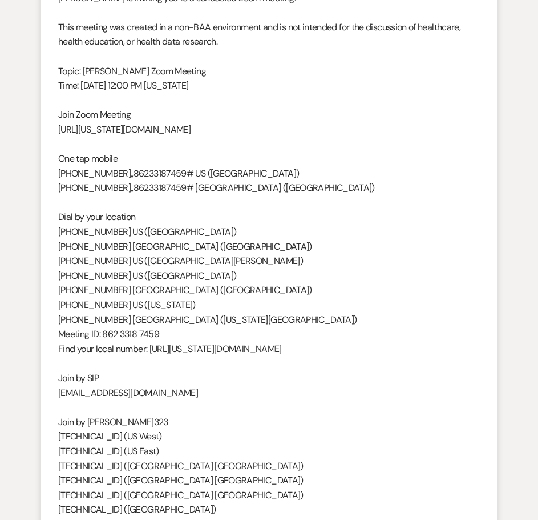
copy p "[URL][US_STATE][DOMAIN_NAME]"
